Goal: Transaction & Acquisition: Download file/media

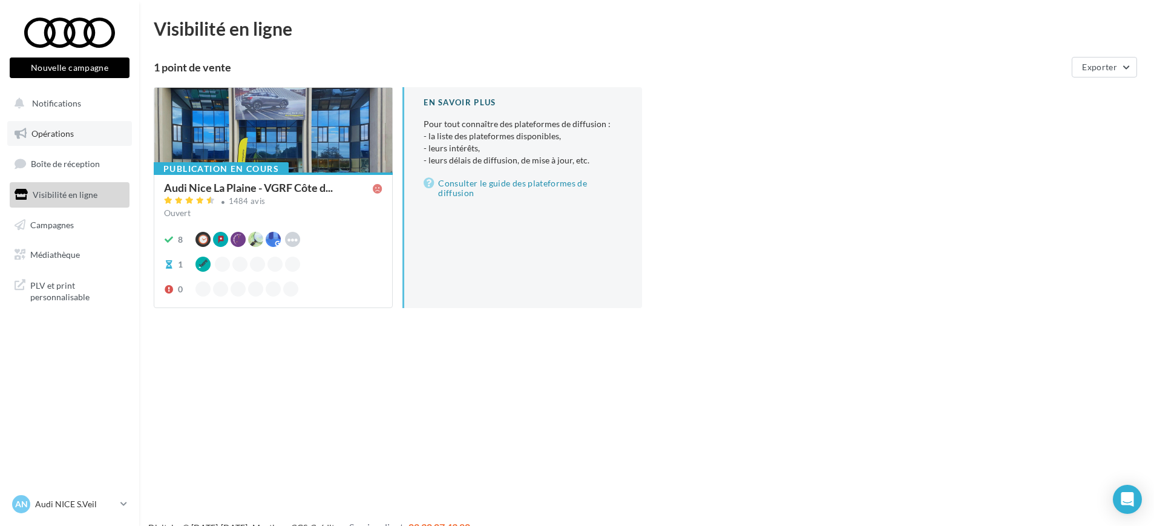
click at [68, 142] on link "Opérations" at bounding box center [69, 133] width 125 height 25
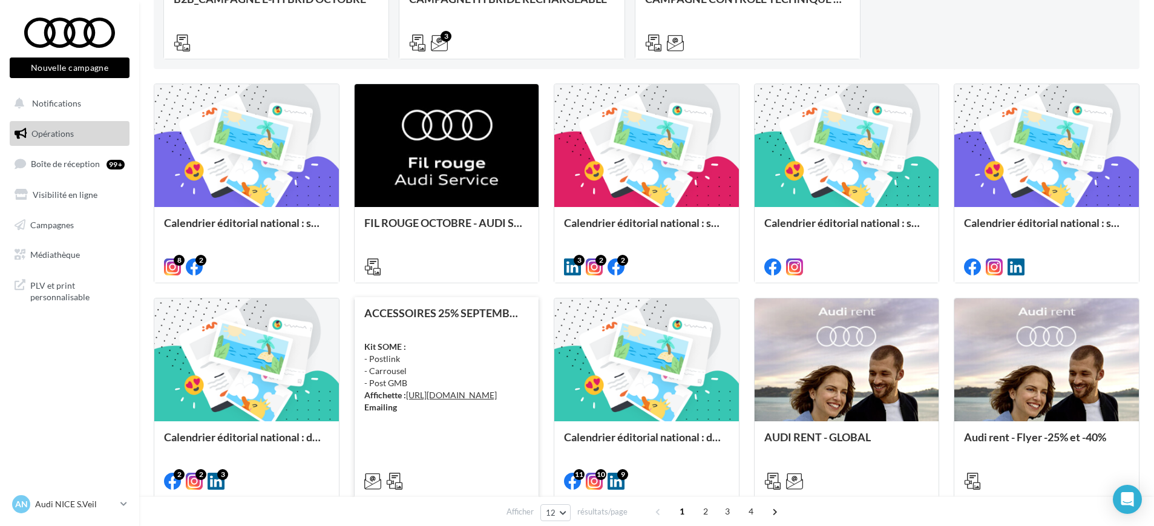
scroll to position [378, 0]
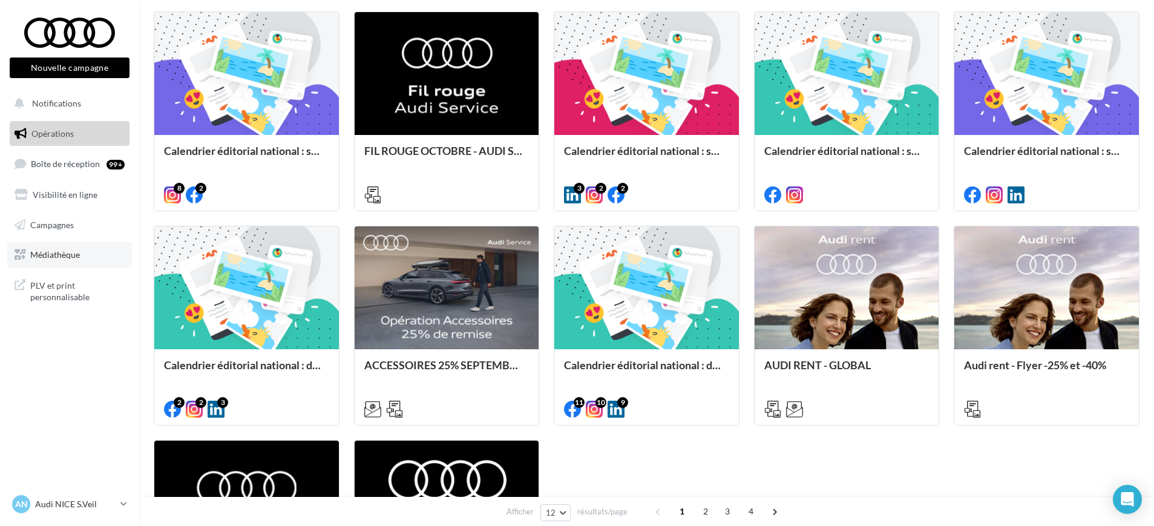
click at [59, 262] on link "Médiathèque" at bounding box center [69, 254] width 125 height 25
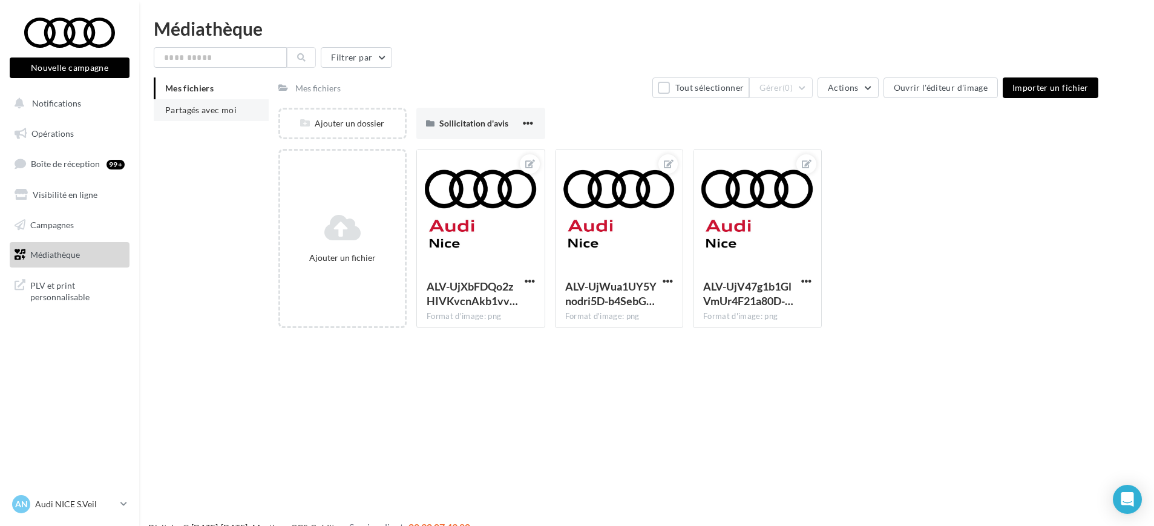
click at [236, 103] on li "Partagés avec moi" at bounding box center [211, 110] width 115 height 22
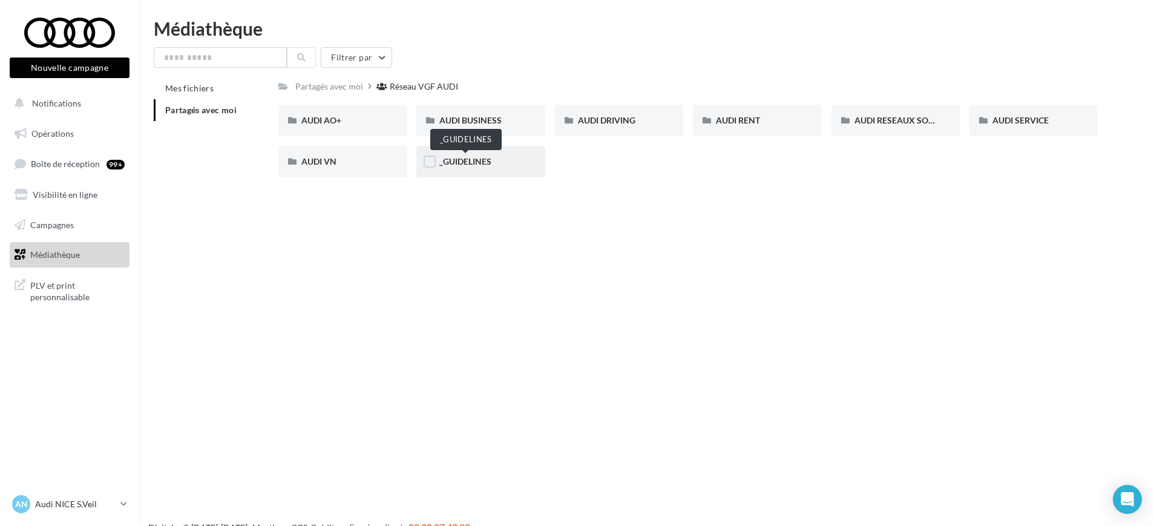
click at [464, 165] on span "_GUIDELINES" at bounding box center [465, 161] width 52 height 10
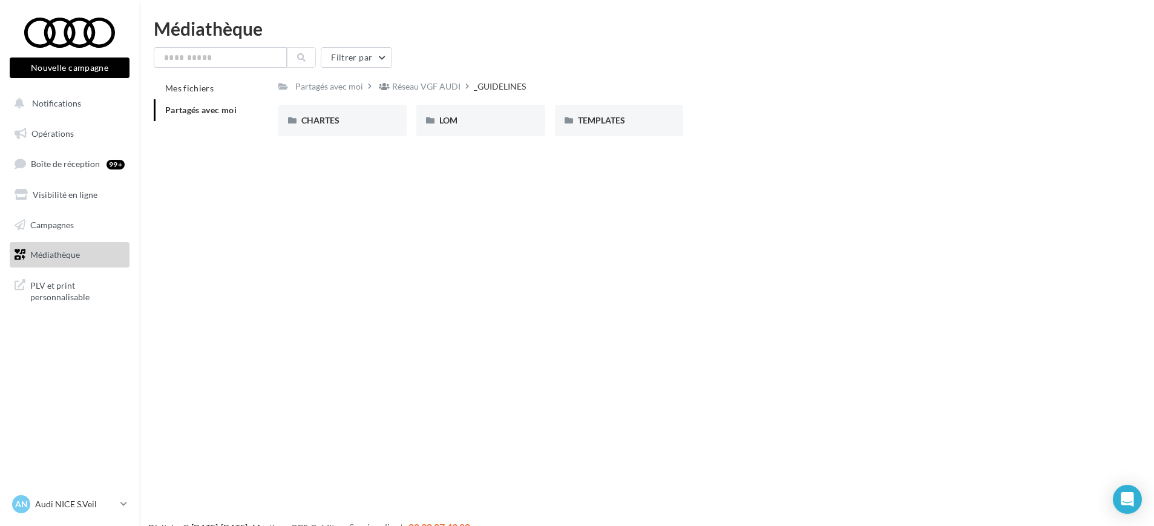
click at [440, 100] on div "Partagés avec moi Réseau VGF AUDI _GUIDELINES Rs Partagé par Réseau VGF AUDI CH…" at bounding box center [688, 111] width 820 height 68
click at [440, 93] on div "Réseau VGF AUDI" at bounding box center [419, 86] width 87 height 18
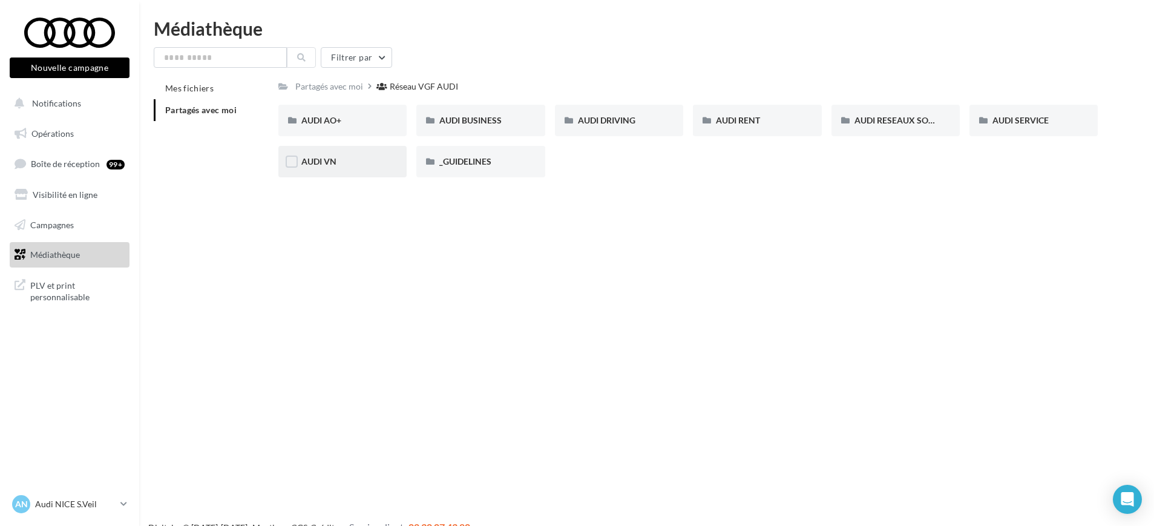
click at [355, 172] on div "AUDI VN" at bounding box center [342, 161] width 128 height 31
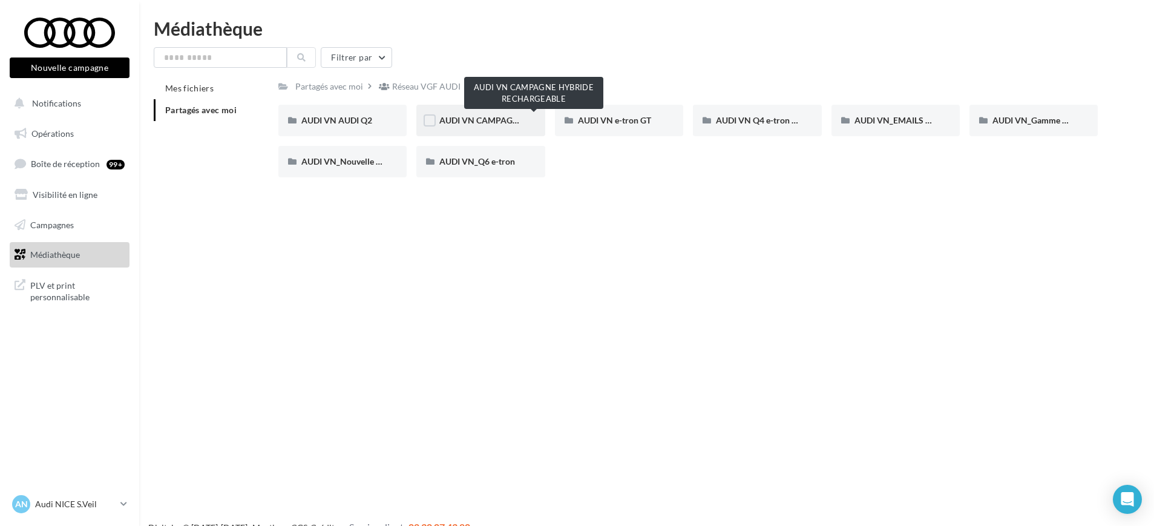
click at [452, 119] on span "AUDI VN CAMPAGNE HYBRIDE RECHARGEABLE" at bounding box center [534, 120] width 190 height 10
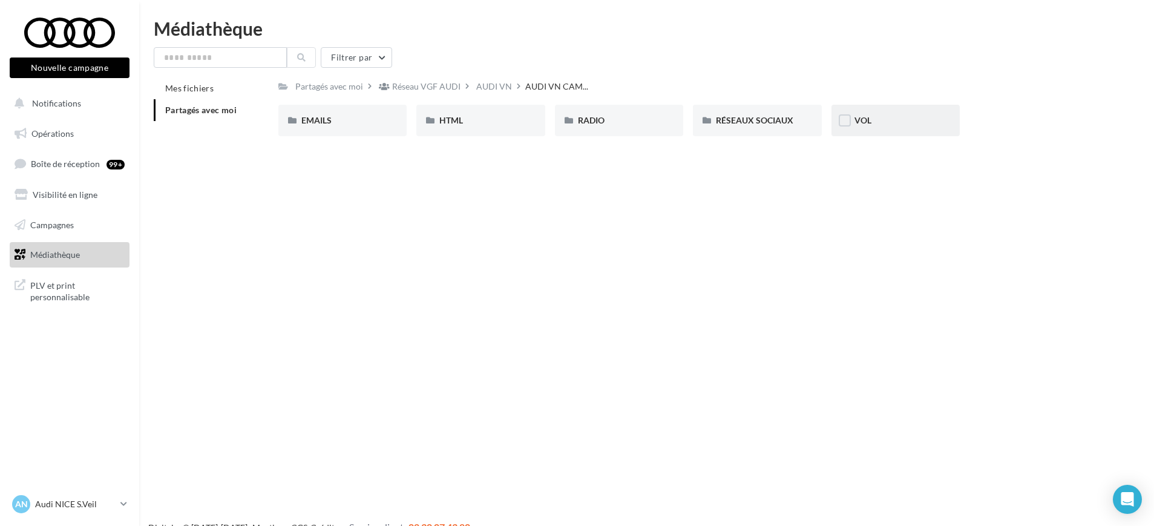
click at [900, 119] on div "VOL" at bounding box center [895, 120] width 82 height 12
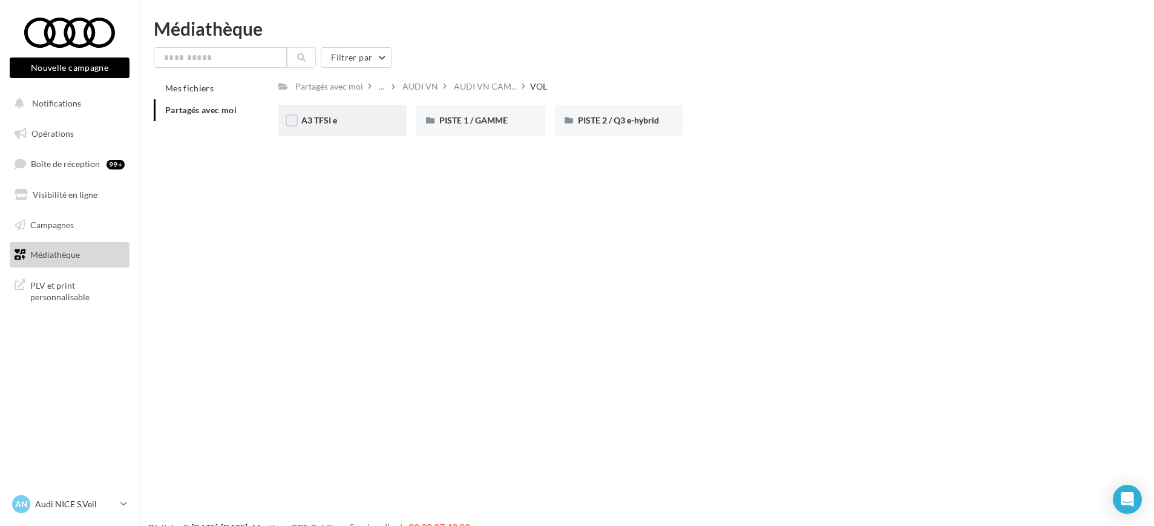
click at [364, 121] on div "A3 TFSI e" at bounding box center [342, 120] width 82 height 12
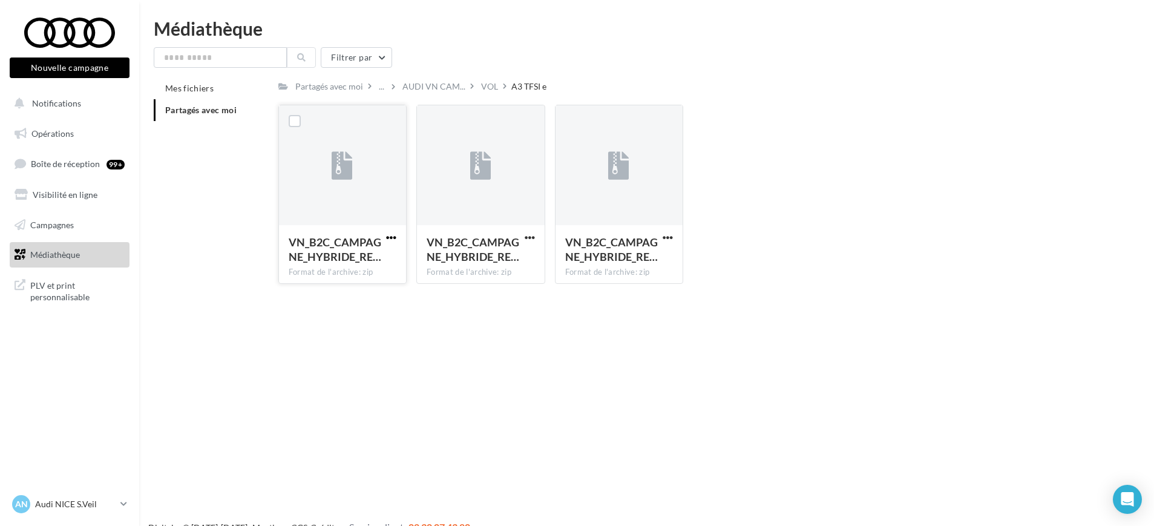
click at [397, 236] on button "button" at bounding box center [391, 238] width 15 height 12
click at [370, 260] on button "Télécharger" at bounding box center [338, 261] width 121 height 31
click at [504, 87] on div "VOL" at bounding box center [495, 86] width 33 height 18
click at [491, 88] on div "VOL" at bounding box center [489, 86] width 17 height 12
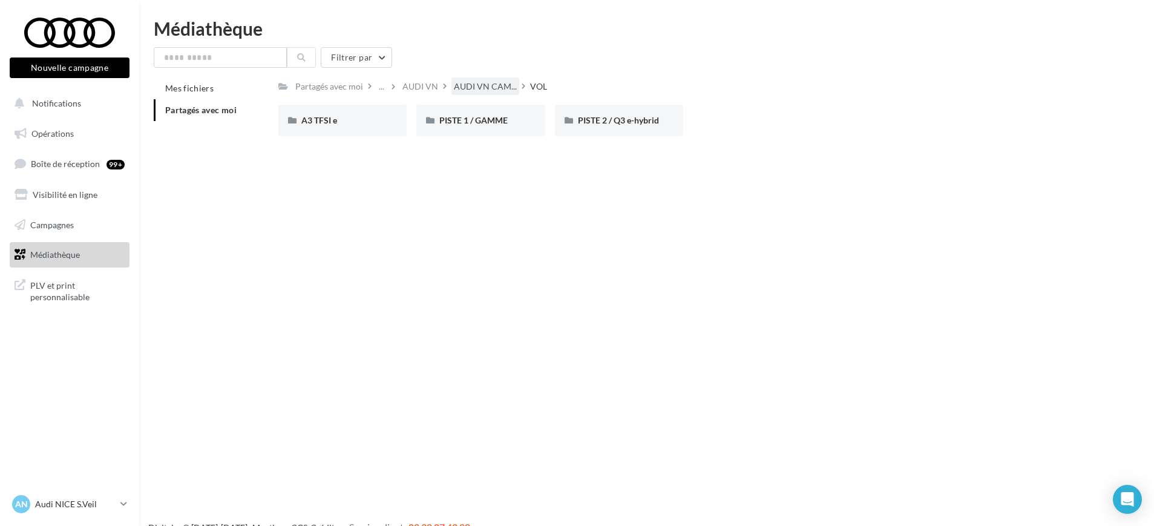
click at [474, 94] on div "AUDI VN CAM..." at bounding box center [485, 86] width 68 height 18
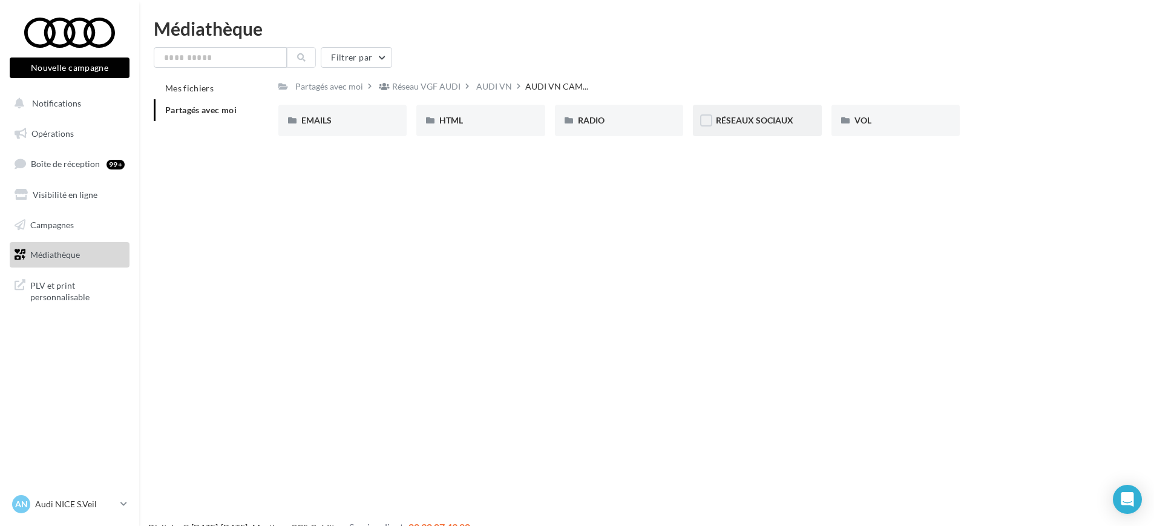
click at [735, 111] on div "RÉSEAUX SOCIAUX" at bounding box center [757, 120] width 128 height 31
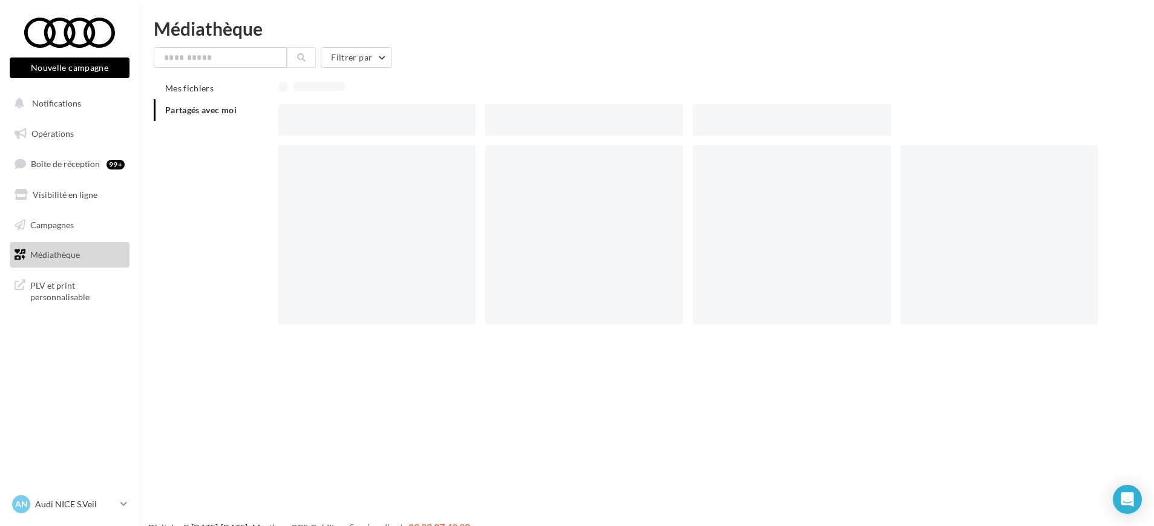
click at [735, 111] on div at bounding box center [792, 119] width 198 height 31
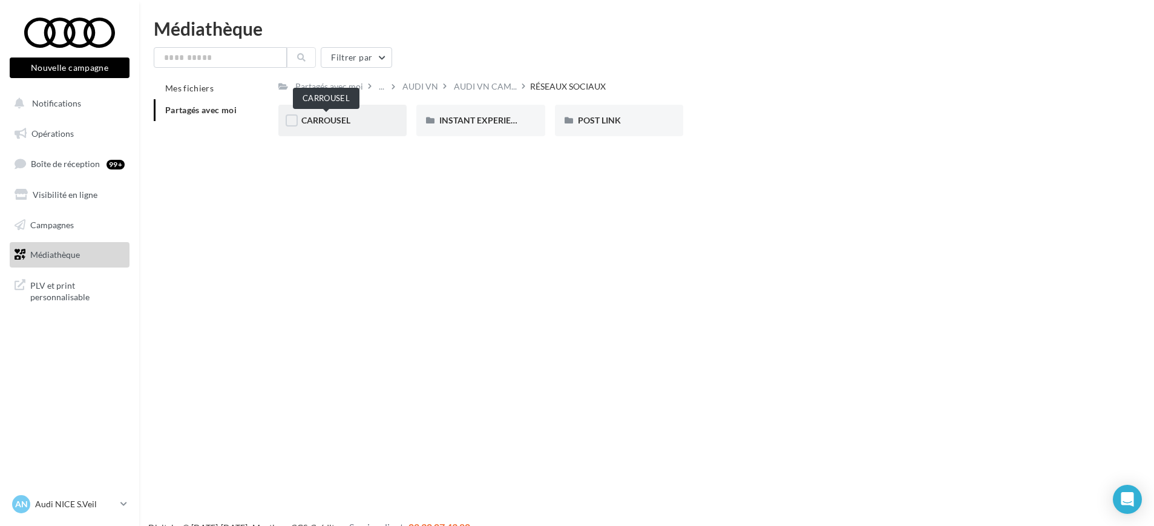
click at [314, 120] on span "CARROUSEL" at bounding box center [325, 120] width 49 height 10
click at [348, 117] on div "A3 TFSI e" at bounding box center [342, 120] width 82 height 12
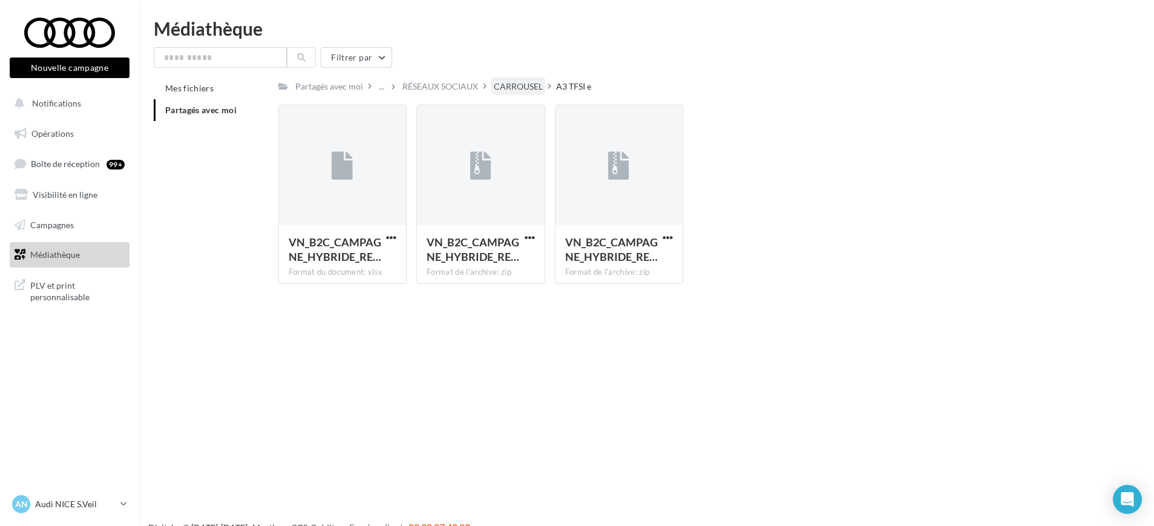
click at [515, 87] on div "CARROUSEL" at bounding box center [518, 86] width 49 height 12
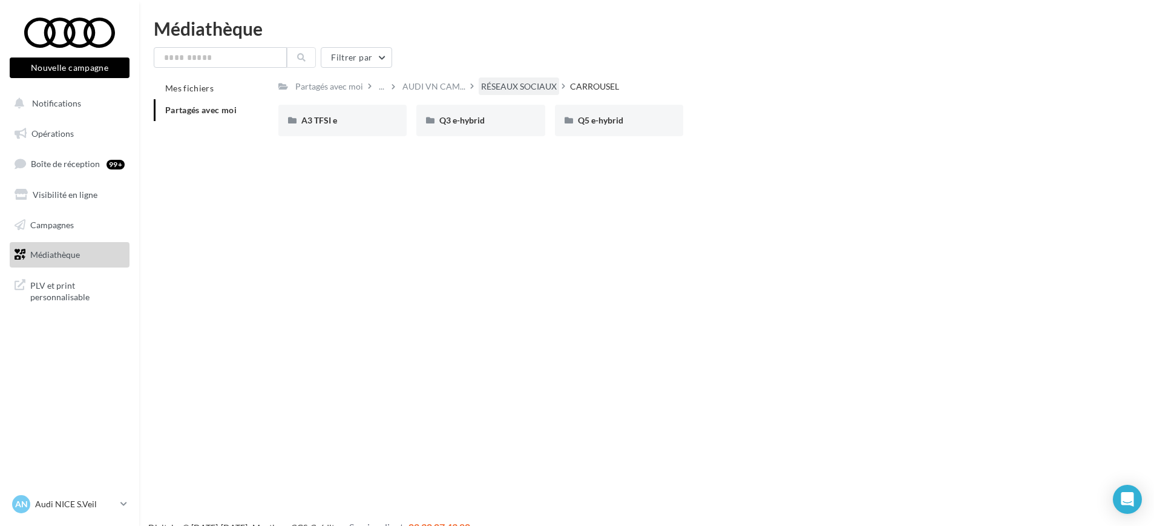
click at [505, 93] on div "RÉSEAUX SOCIAUX" at bounding box center [519, 86] width 80 height 18
click at [617, 111] on div "POST LINK" at bounding box center [619, 120] width 128 height 31
click at [333, 117] on span "A3 TFSI e" at bounding box center [319, 120] width 36 height 10
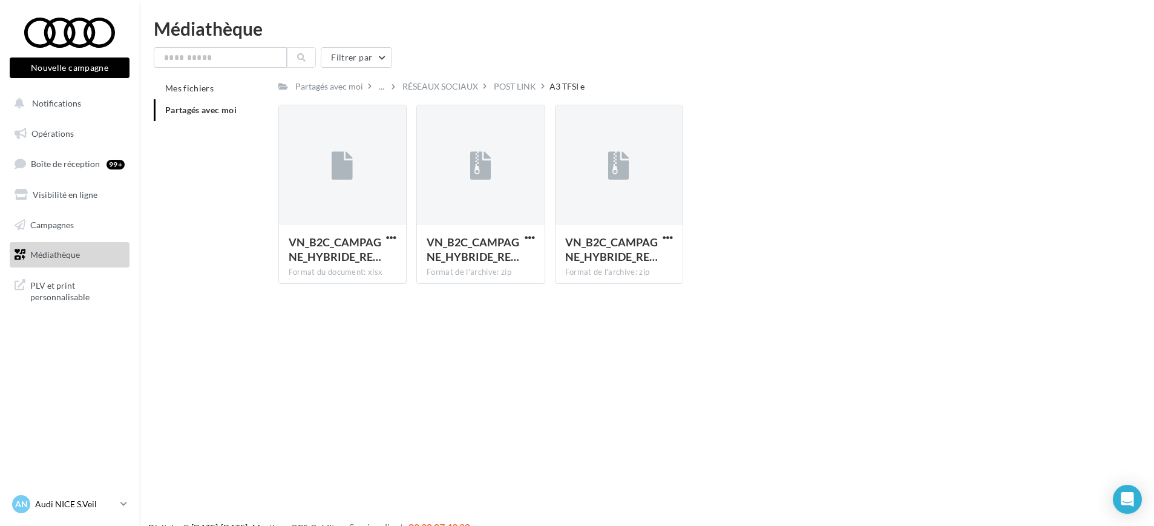
click at [124, 503] on icon at bounding box center [123, 504] width 7 height 10
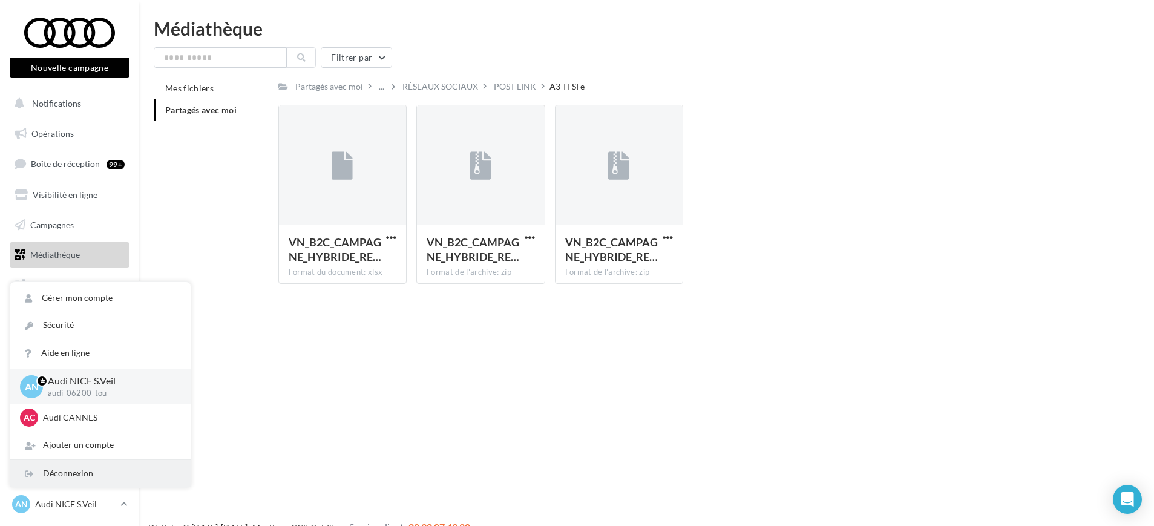
click at [87, 479] on div "Déconnexion" at bounding box center [100, 473] width 180 height 27
